Goal: Task Accomplishment & Management: Manage account settings

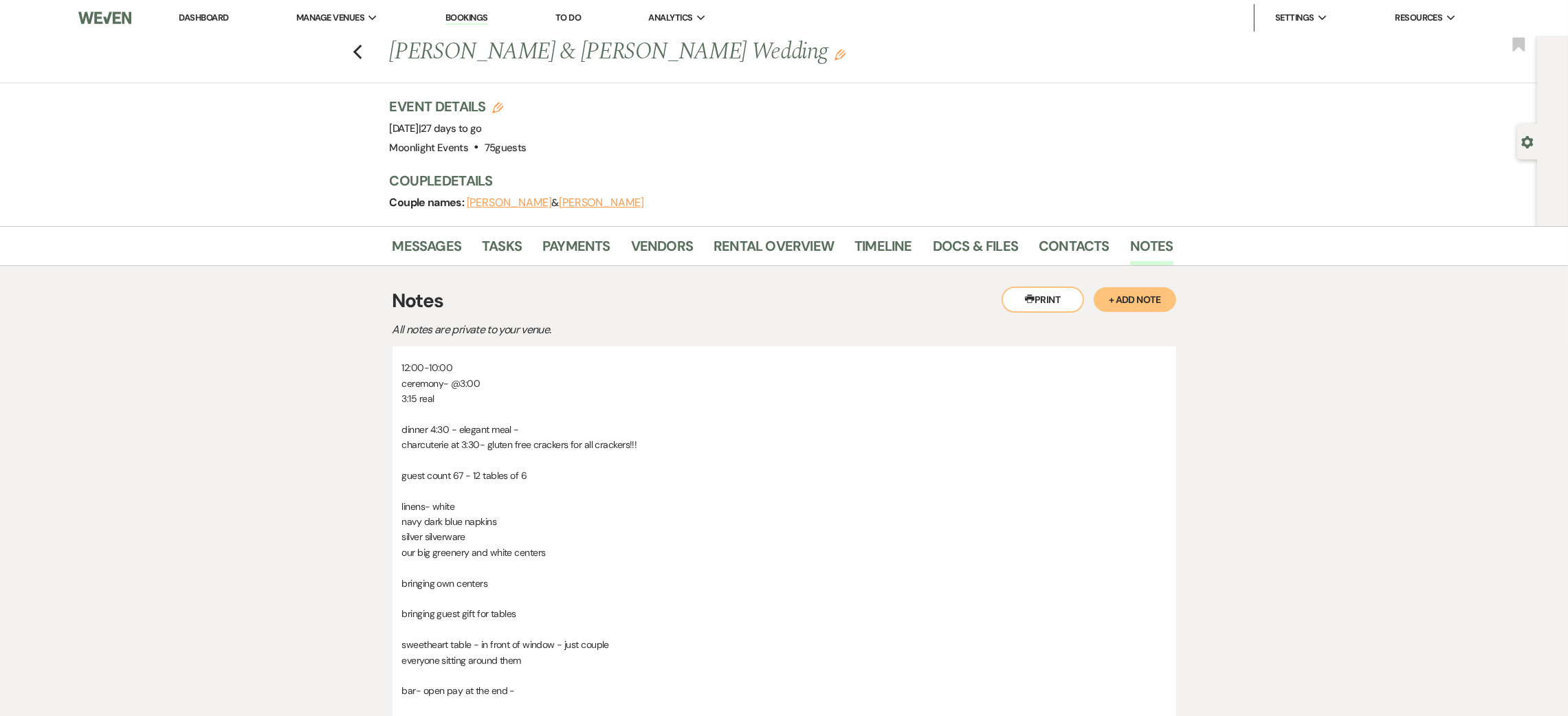
click at [365, 39] on div "Previous [PERSON_NAME] & [PERSON_NAME] Wedding Edit Bookmark" at bounding box center [765, 59] width 1544 height 47
click at [363, 52] on icon "Previous" at bounding box center [357, 52] width 10 height 17
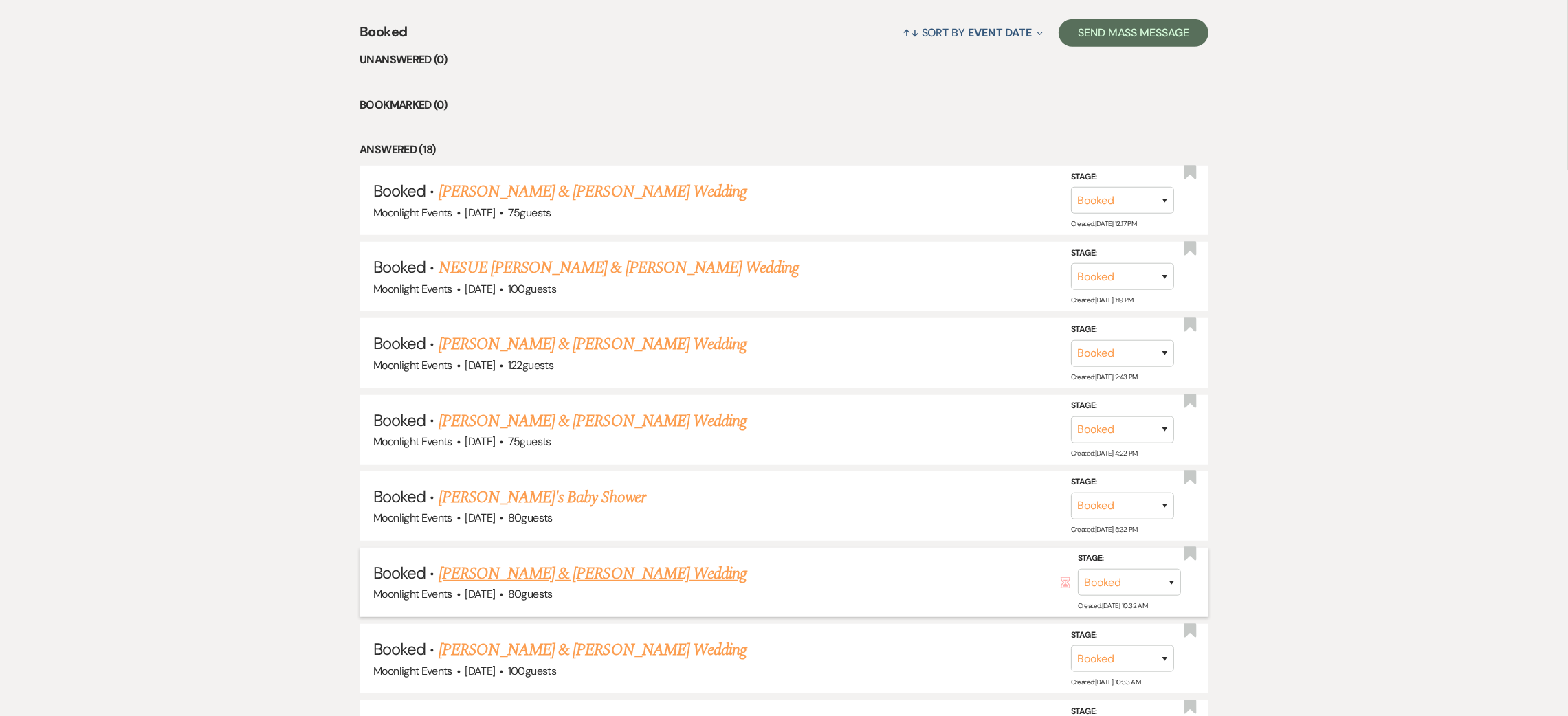
scroll to position [1330, 0]
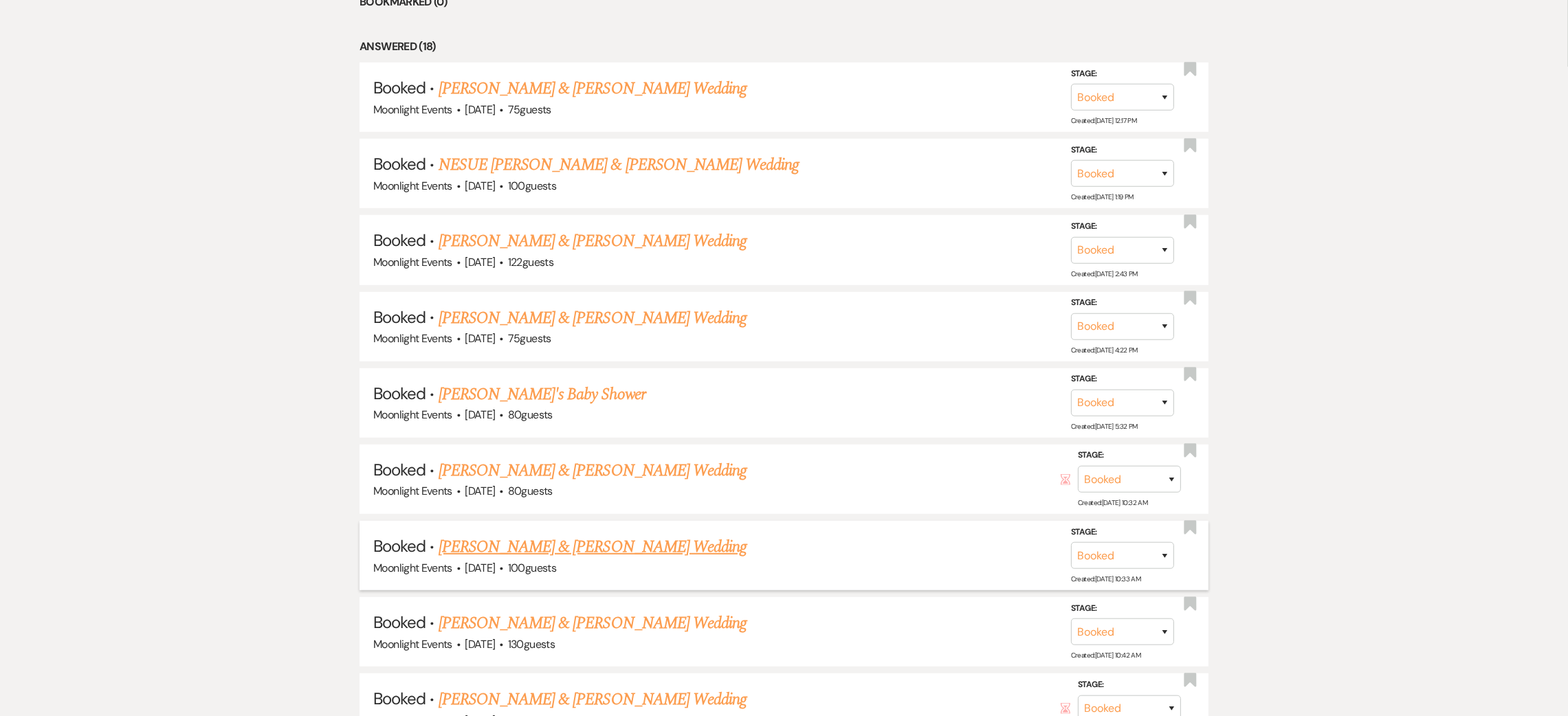
click at [589, 542] on link "[PERSON_NAME] & [PERSON_NAME] Wedding" at bounding box center [592, 547] width 308 height 25
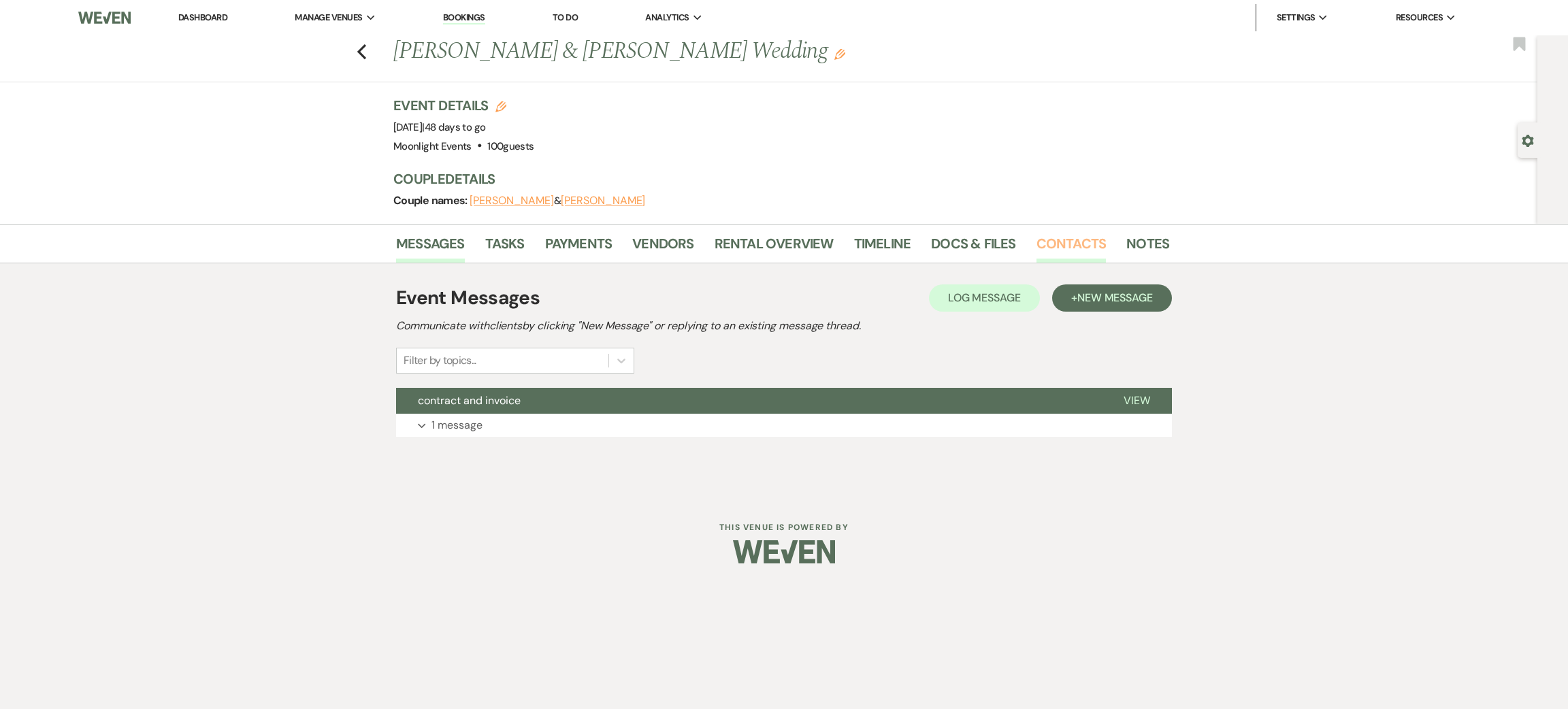
click at [1043, 243] on link "Contacts" at bounding box center [1072, 247] width 70 height 30
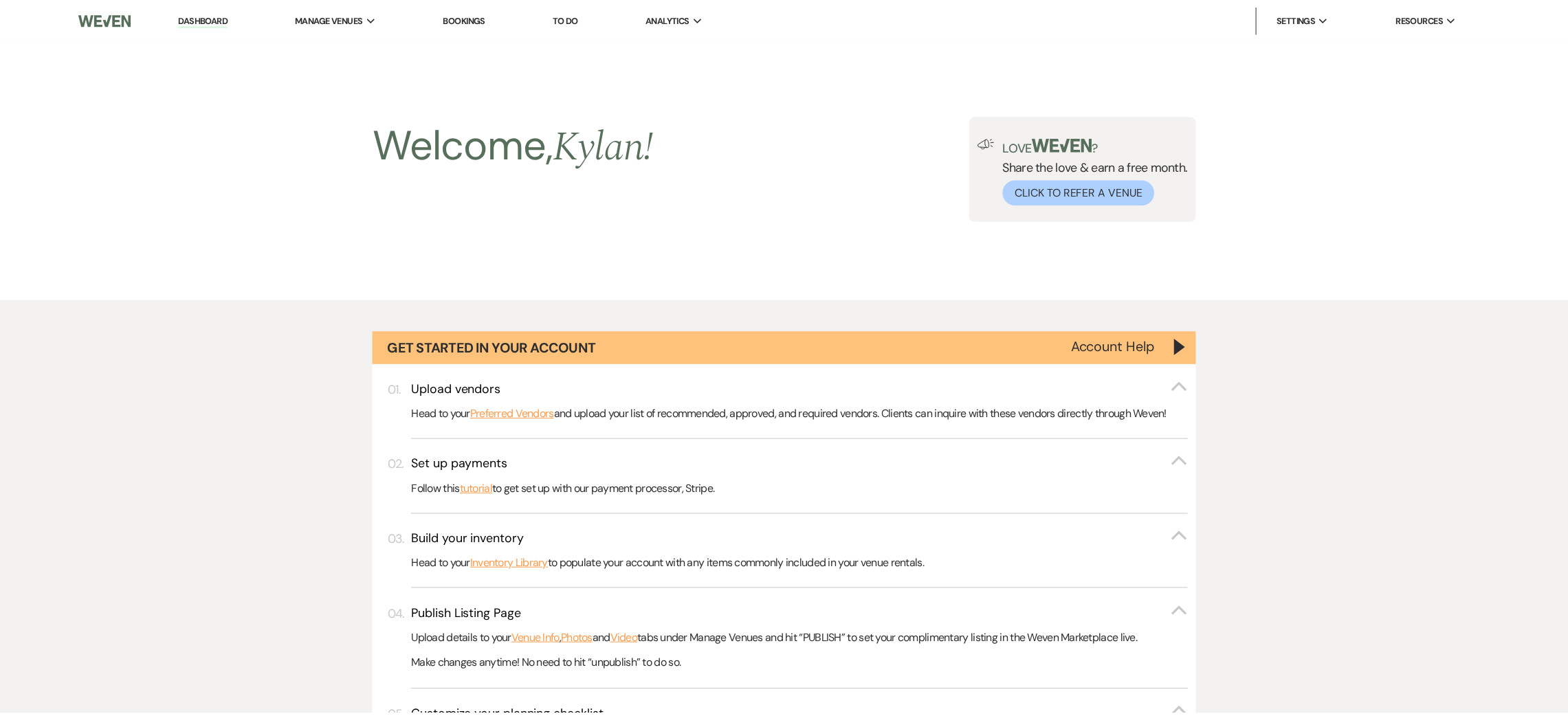
scroll to position [1330, 0]
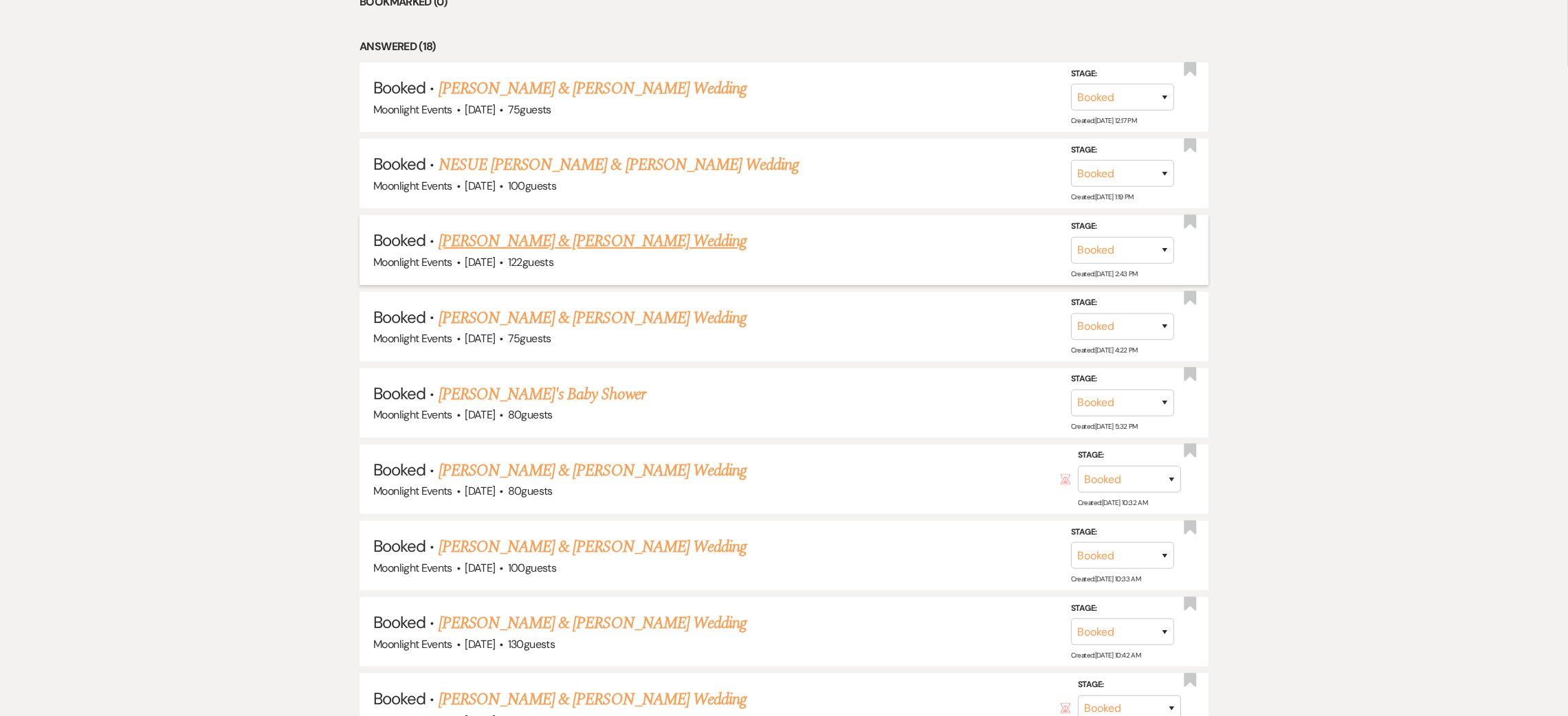
click at [535, 238] on link "[PERSON_NAME] & [PERSON_NAME] Wedding" at bounding box center [592, 241] width 308 height 25
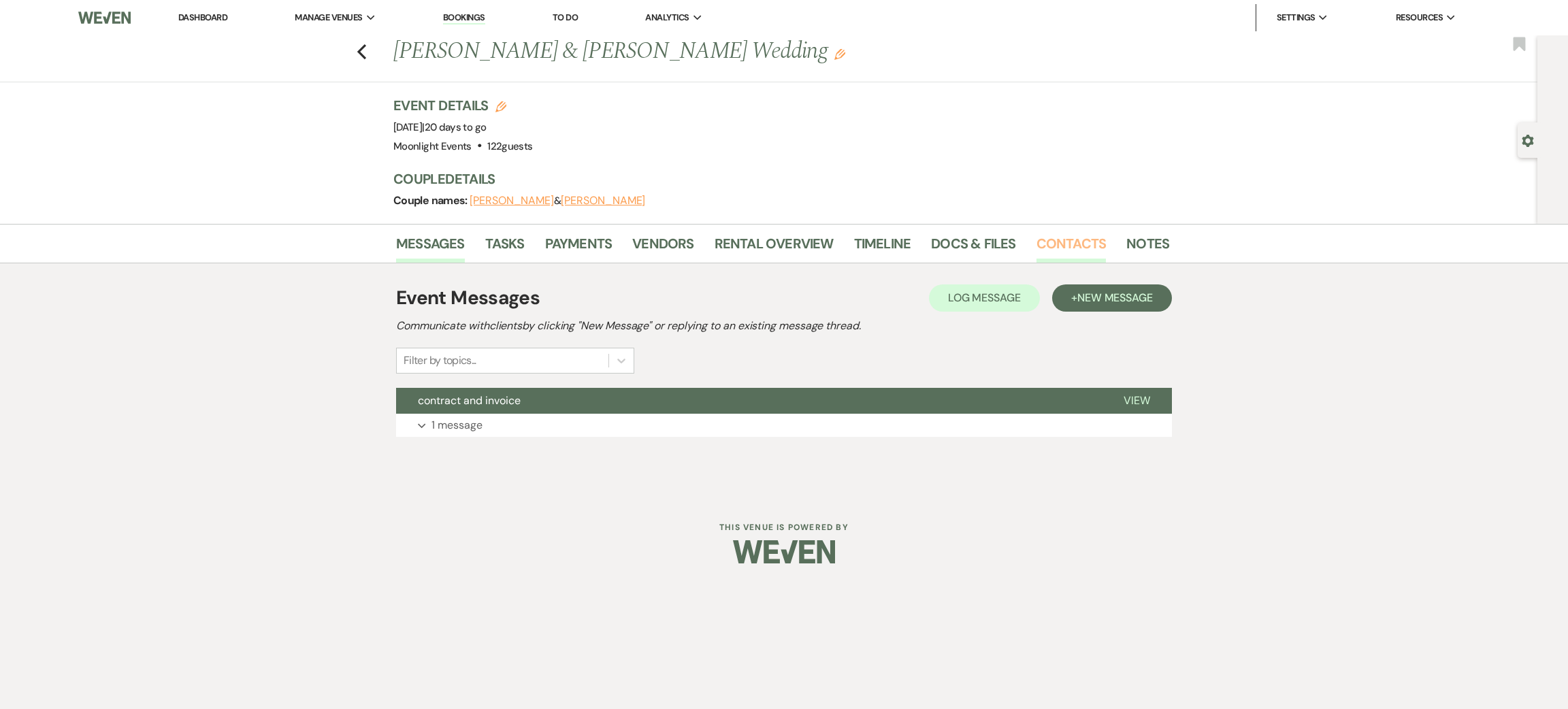
click at [1037, 244] on link "Contacts" at bounding box center [1072, 247] width 70 height 30
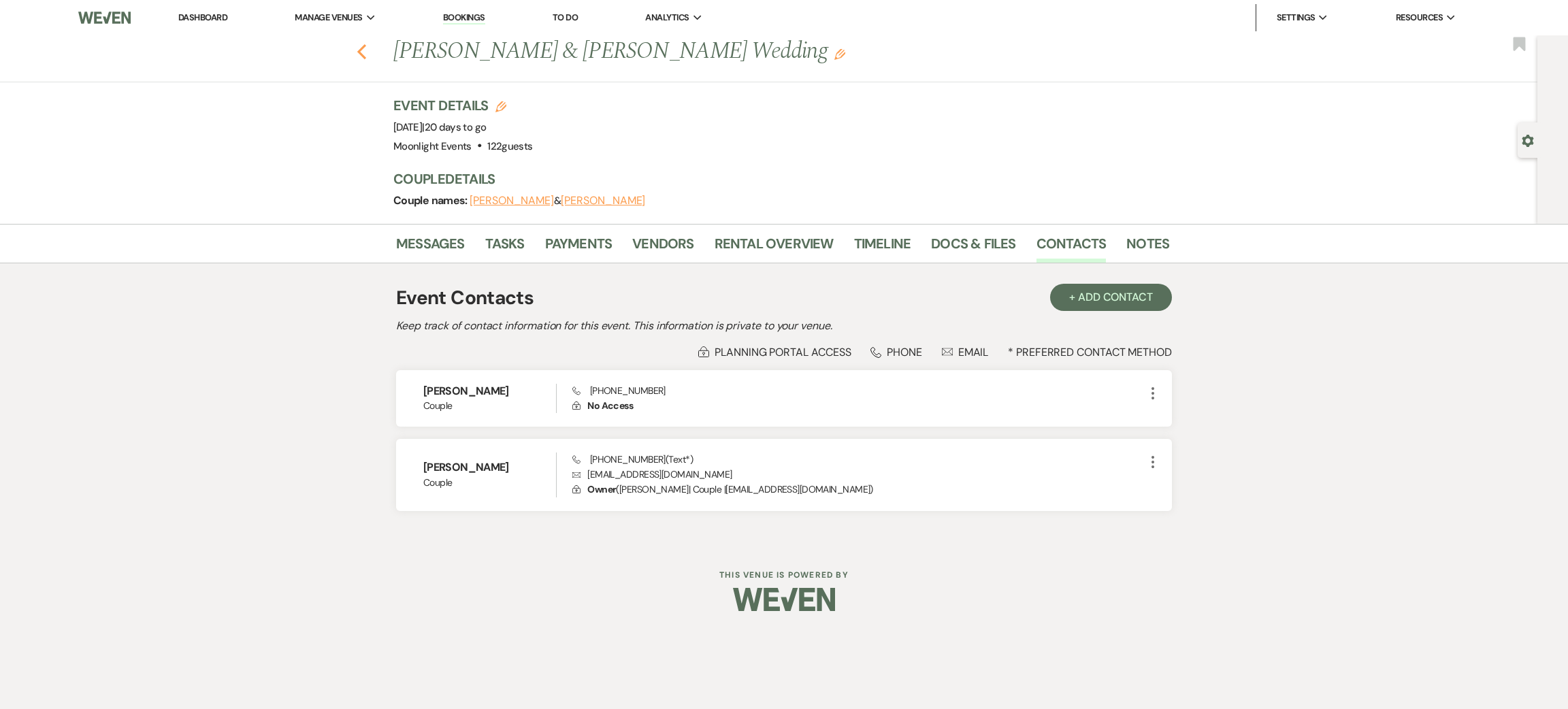
click at [362, 55] on use "button" at bounding box center [361, 52] width 9 height 15
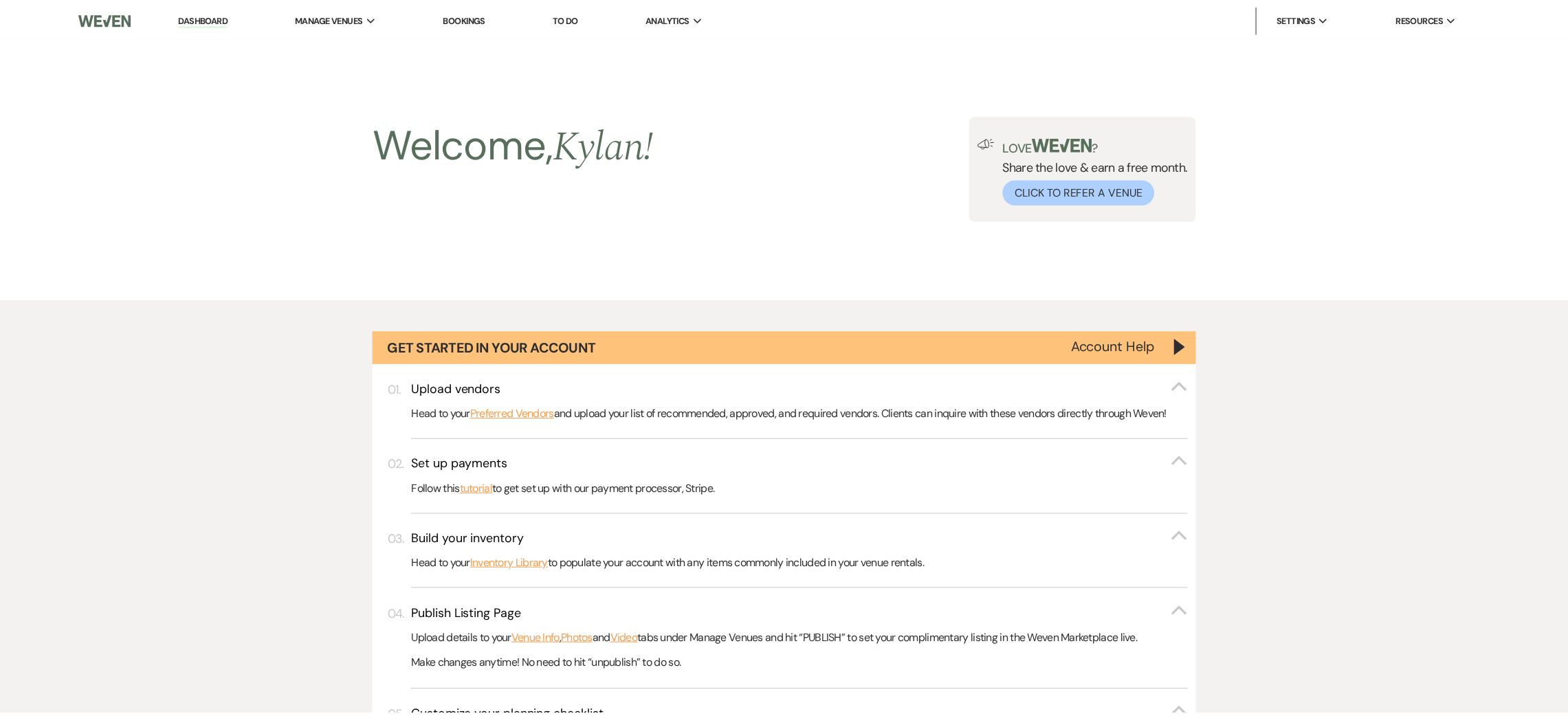
scroll to position [1330, 0]
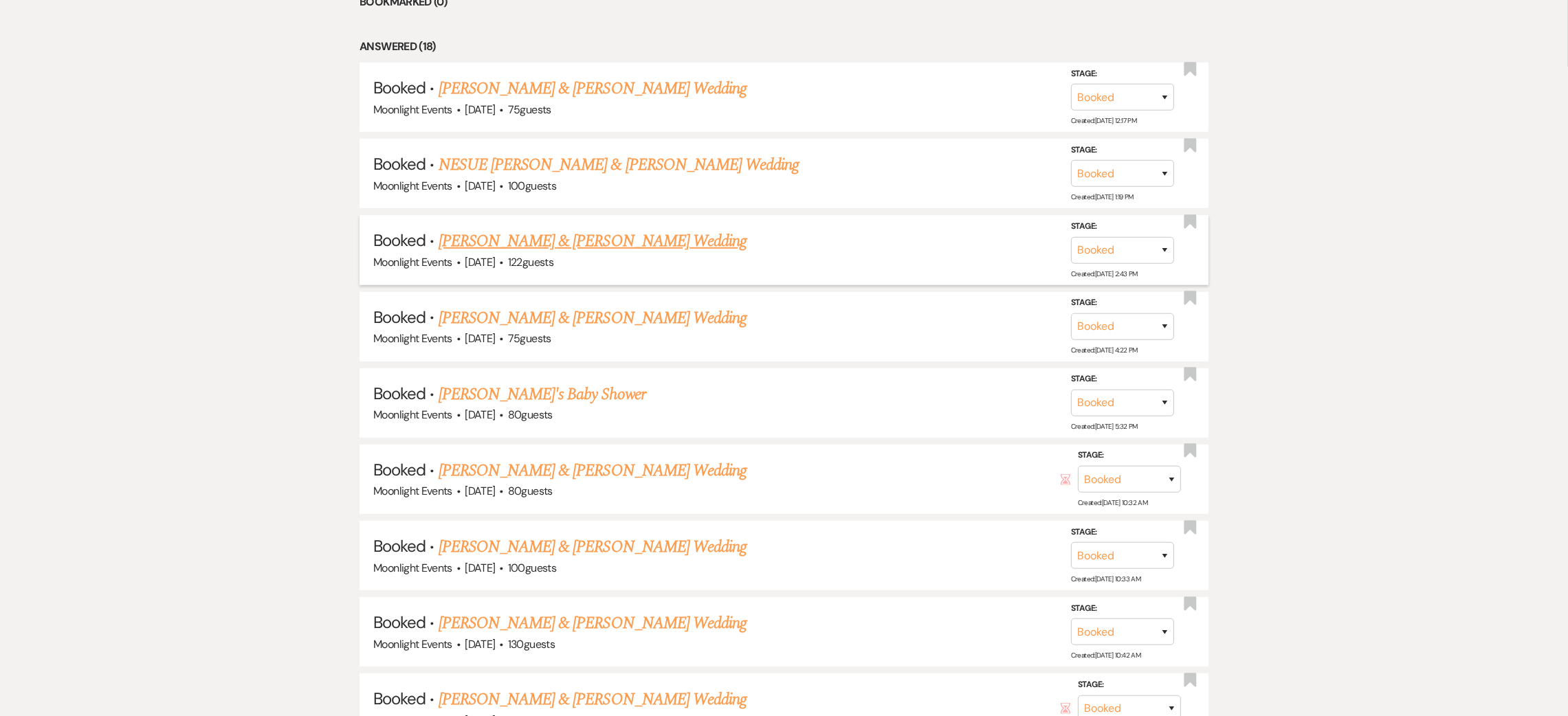
click at [576, 247] on link "[PERSON_NAME] & [PERSON_NAME] Wedding" at bounding box center [592, 241] width 308 height 25
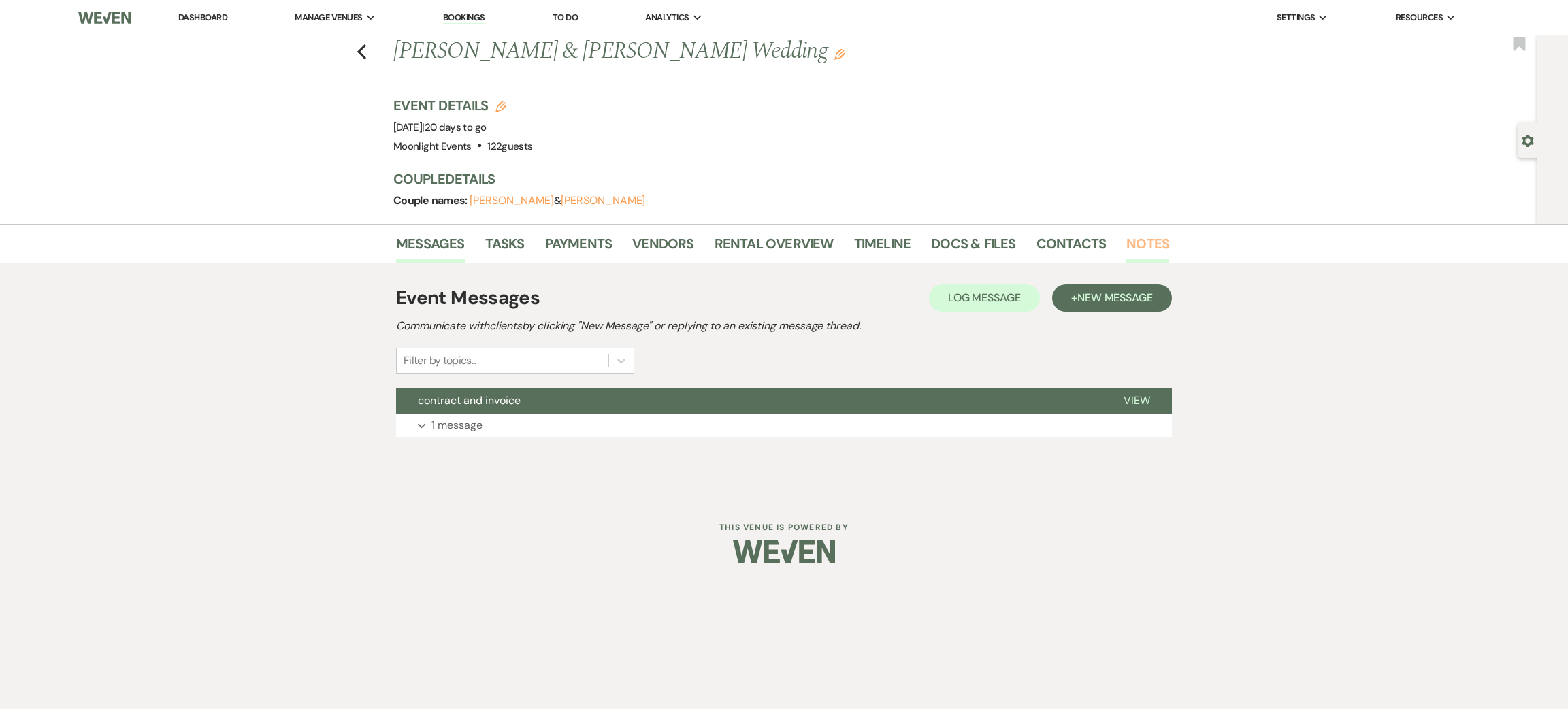
click at [1151, 238] on link "Notes" at bounding box center [1148, 247] width 43 height 30
